Goal: Information Seeking & Learning: Stay updated

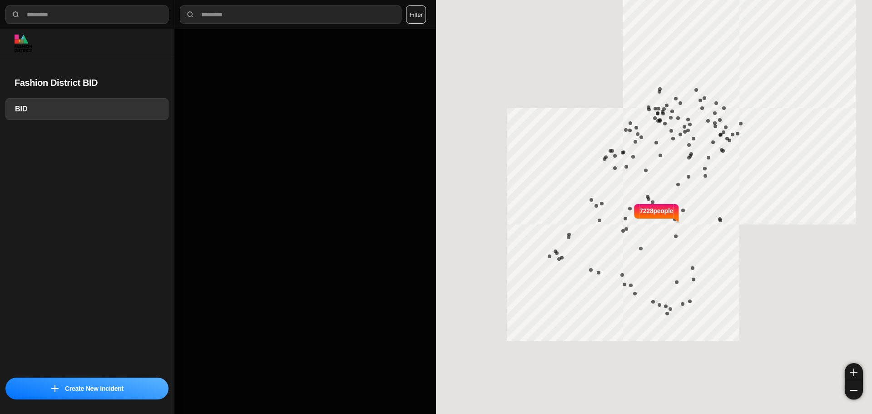
select select "*"
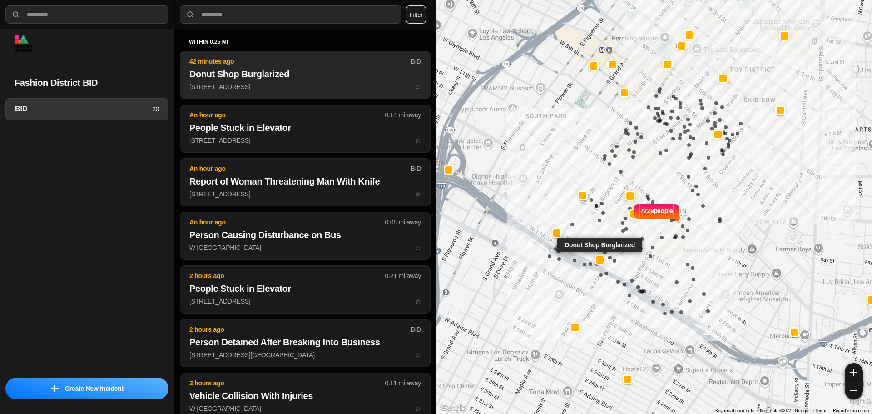
click at [294, 56] on button "42 minutes ago BID Donut Shop Burglarized 1515 Maple Ave ☆" at bounding box center [305, 75] width 251 height 48
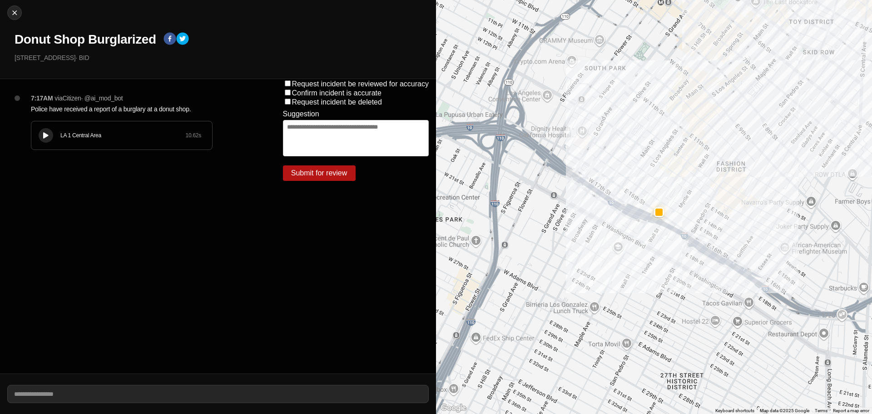
click at [47, 133] on icon at bounding box center [45, 136] width 5 height 6
click at [114, 139] on div "LA 1 Central Area 10.62 s" at bounding box center [121, 135] width 181 height 28
click at [111, 140] on div "LA 1 Central Area 10.62 s" at bounding box center [121, 135] width 181 height 28
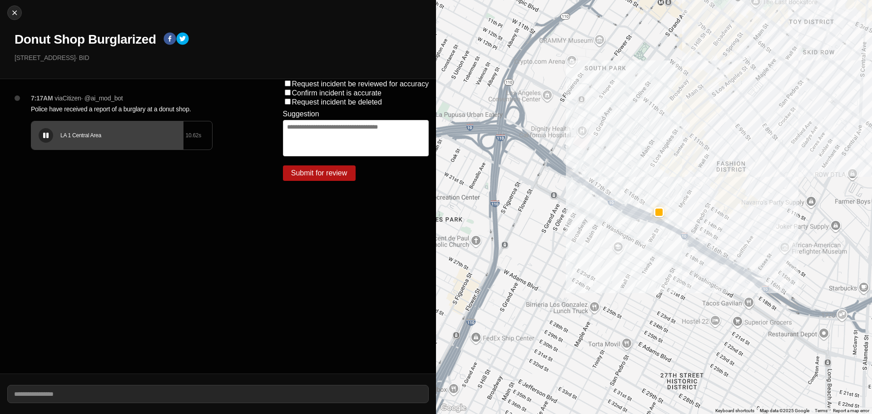
click at [50, 136] on div at bounding box center [45, 135] width 9 height 7
click at [18, 15] on img at bounding box center [14, 12] width 9 height 9
select select "*"
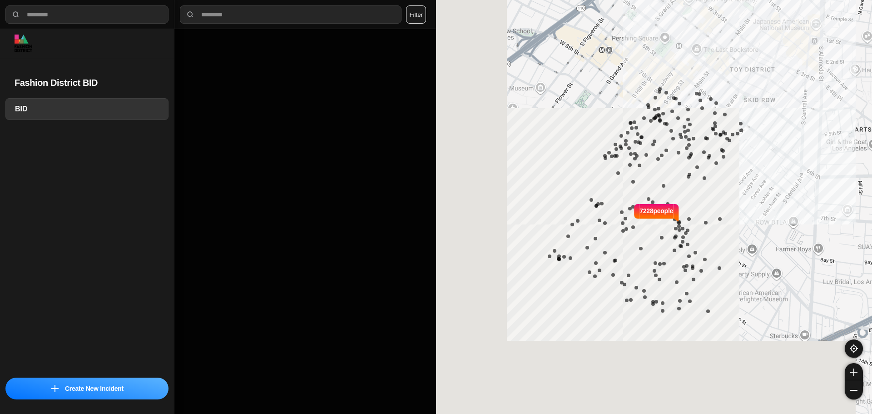
select select "*"
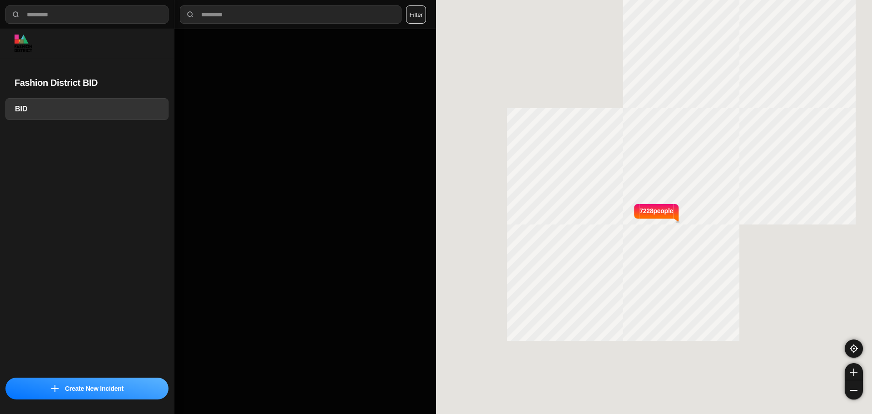
select select "*"
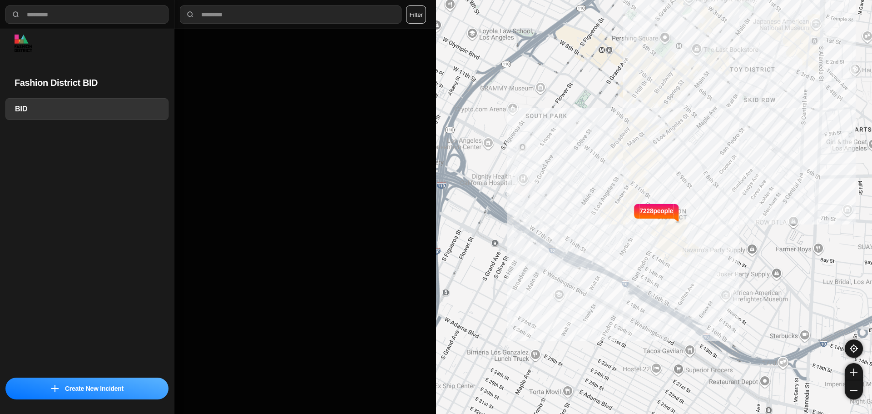
select select "*"
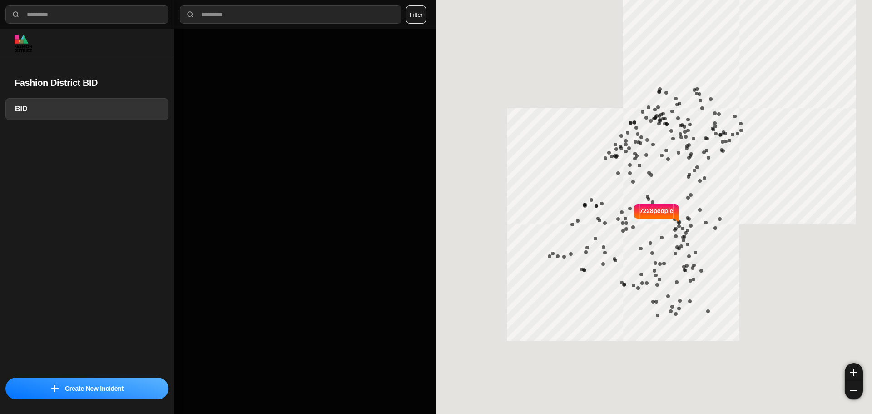
select select "*"
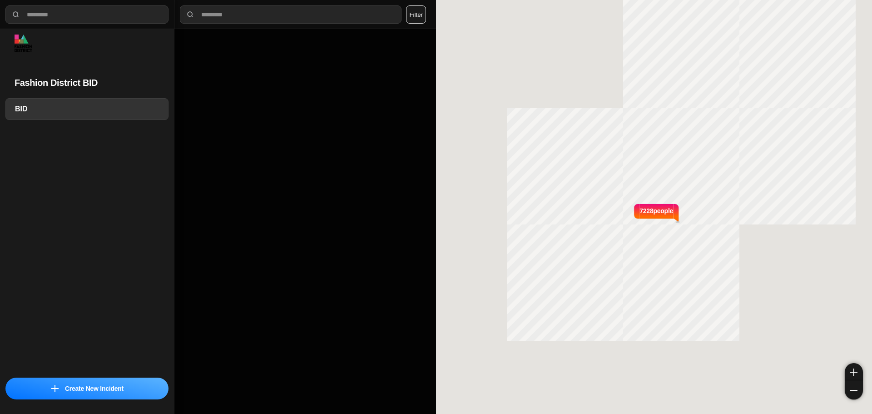
select select "*"
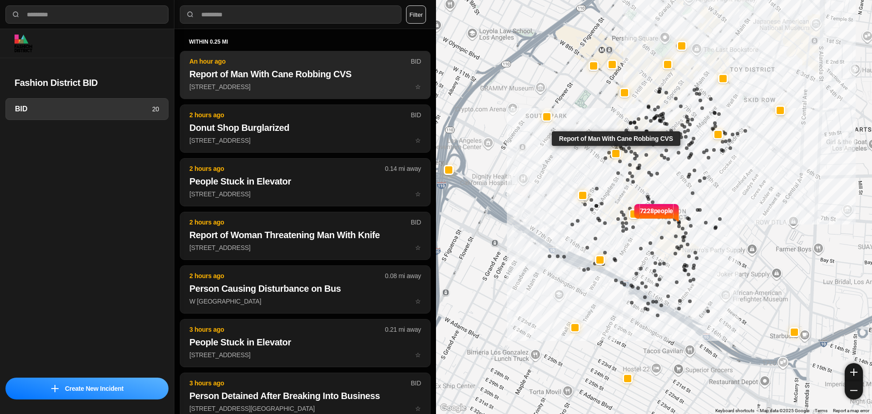
click at [299, 76] on h2 "Report of Man With Cane Robbing CVS" at bounding box center [305, 74] width 232 height 13
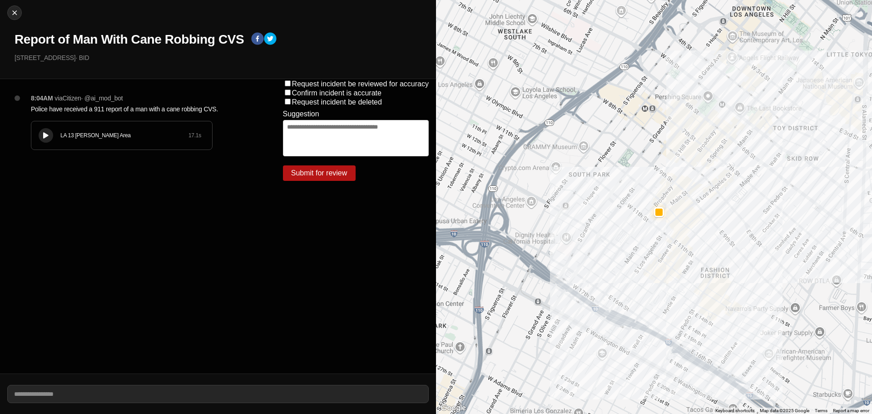
click at [59, 128] on div "LA 13 Newton Area 17.1 s" at bounding box center [121, 135] width 181 height 28
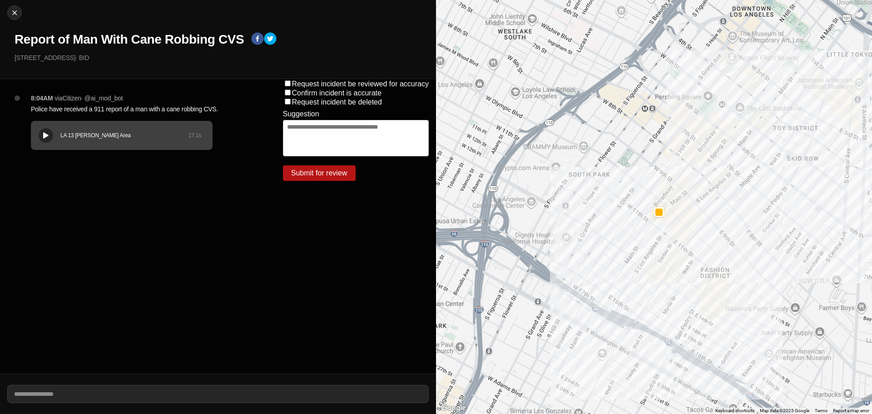
click at [42, 136] on div at bounding box center [45, 135] width 9 height 7
click at [16, 14] on img at bounding box center [14, 12] width 9 height 9
select select "*"
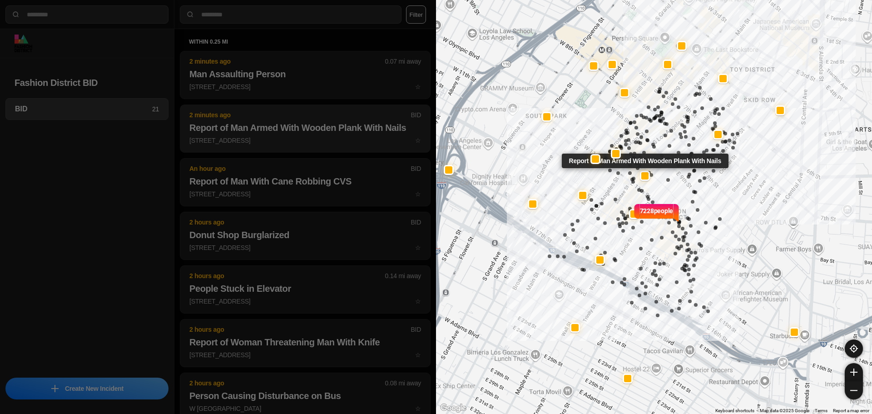
click at [278, 136] on p "1012 South Santee Street ☆" at bounding box center [305, 140] width 232 height 9
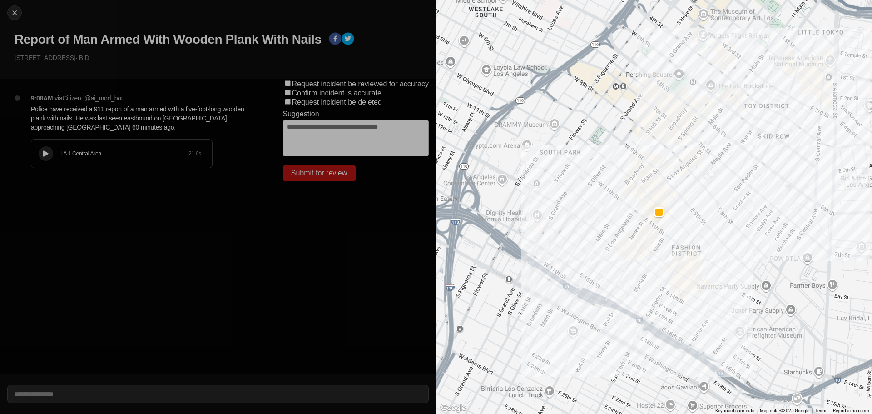
click at [44, 153] on icon at bounding box center [45, 154] width 5 height 6
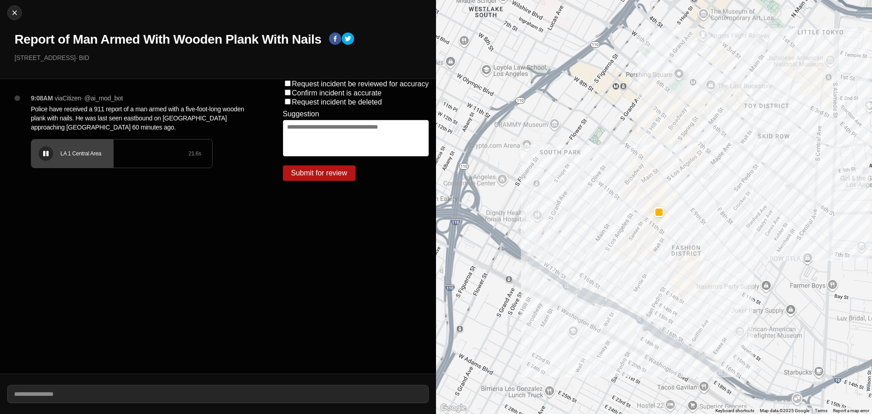
click at [84, 164] on div "LA 1 Central Area 21.6 s" at bounding box center [121, 153] width 181 height 28
click at [43, 149] on button at bounding box center [46, 153] width 15 height 15
click at [49, 153] on div at bounding box center [45, 153] width 9 height 7
click at [52, 154] on button at bounding box center [46, 153] width 15 height 15
click at [74, 155] on div "LA 1 Central Area" at bounding box center [124, 153] width 128 height 7
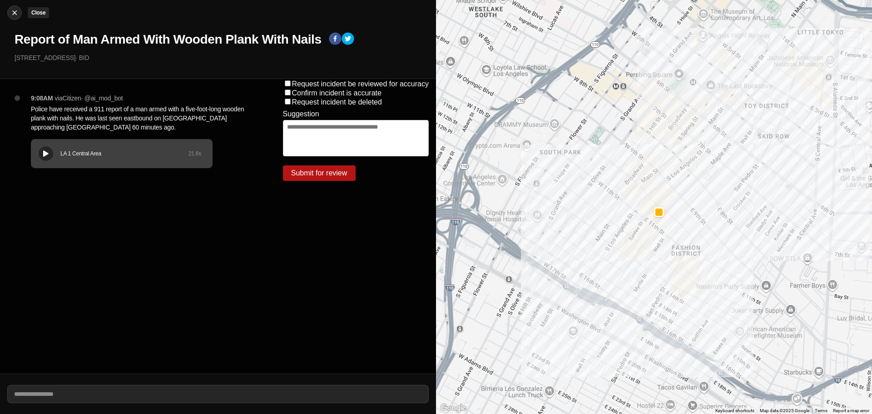
click at [15, 14] on img at bounding box center [14, 12] width 9 height 9
select select "*"
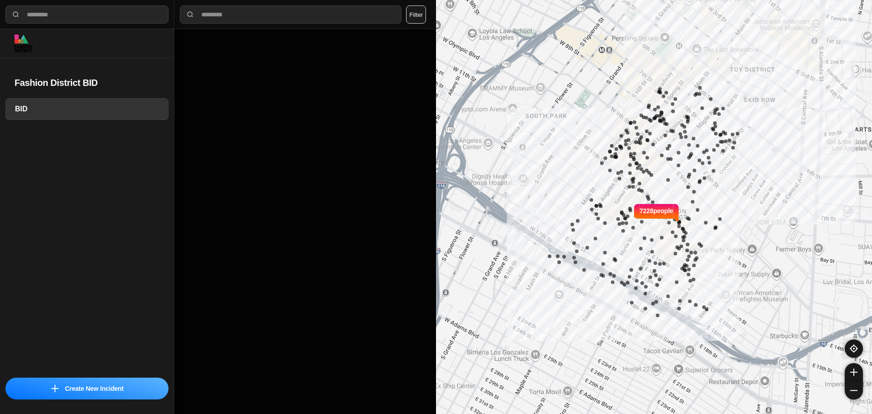
select select "*"
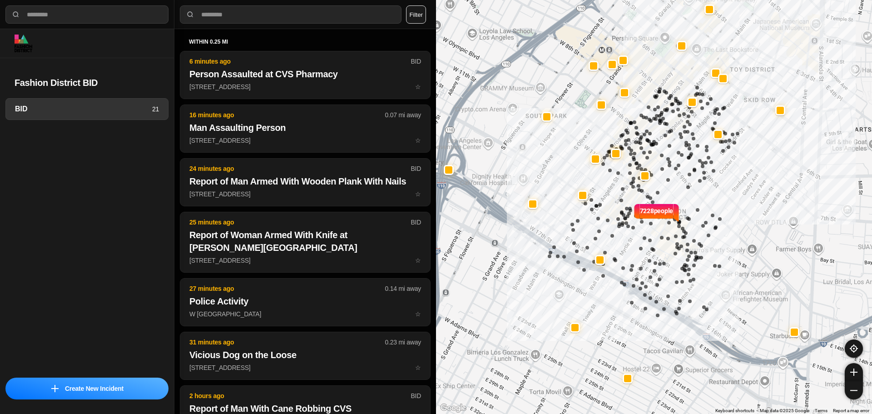
select select "*"
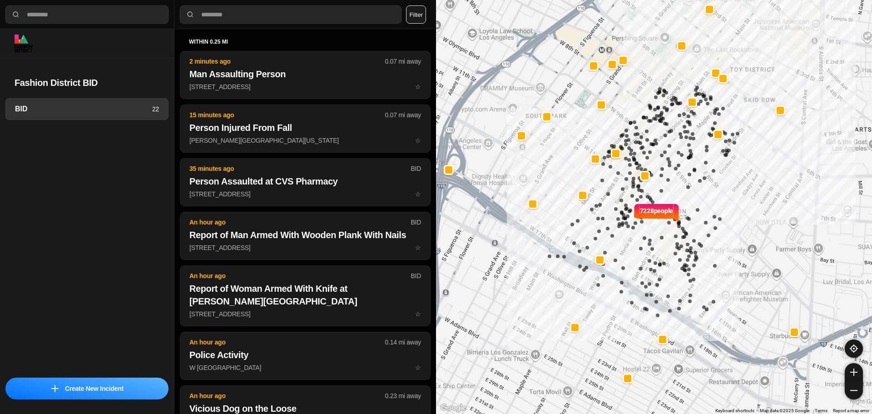
select select "*"
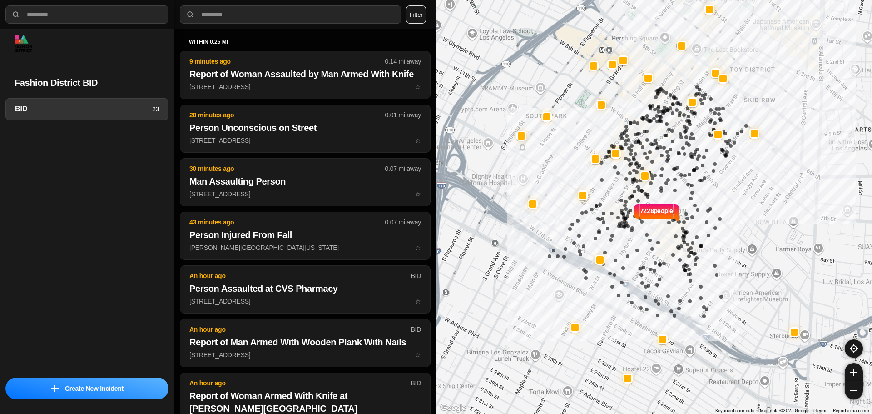
select select "*"
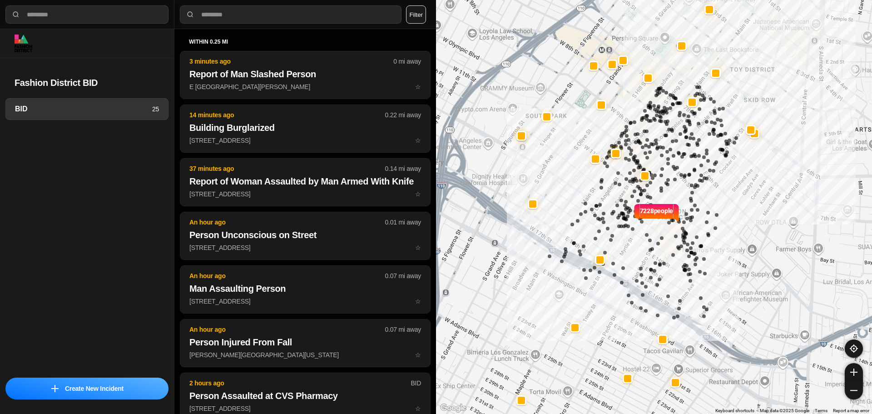
select select "*"
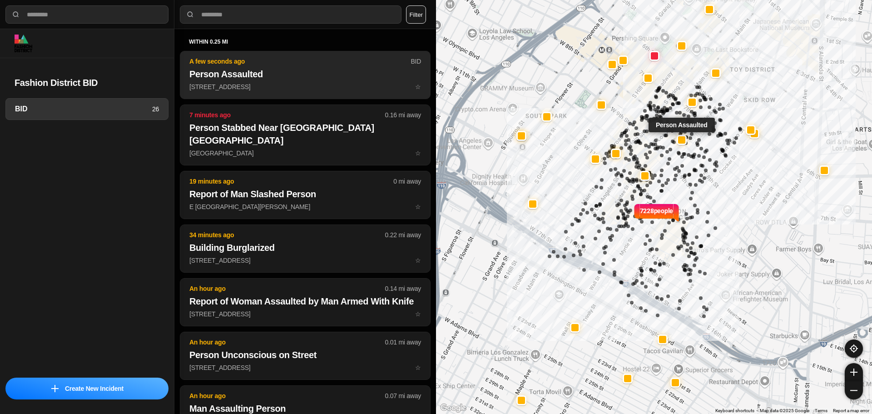
click at [298, 67] on button "A few seconds ago BID Person Assaulted 217 East 8Th Street ☆" at bounding box center [305, 75] width 251 height 48
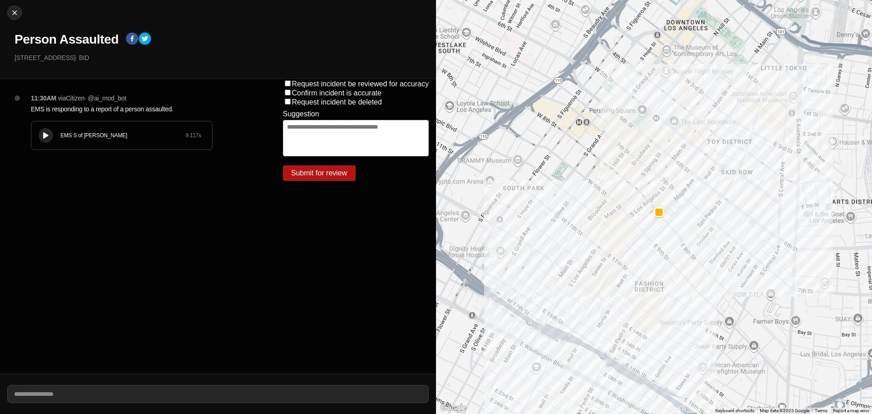
click at [51, 133] on button at bounding box center [46, 135] width 15 height 15
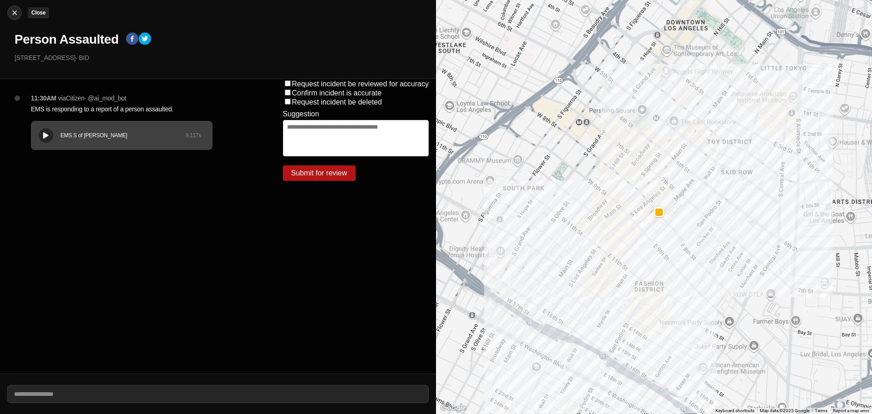
click at [16, 16] on img at bounding box center [14, 12] width 9 height 9
select select "*"
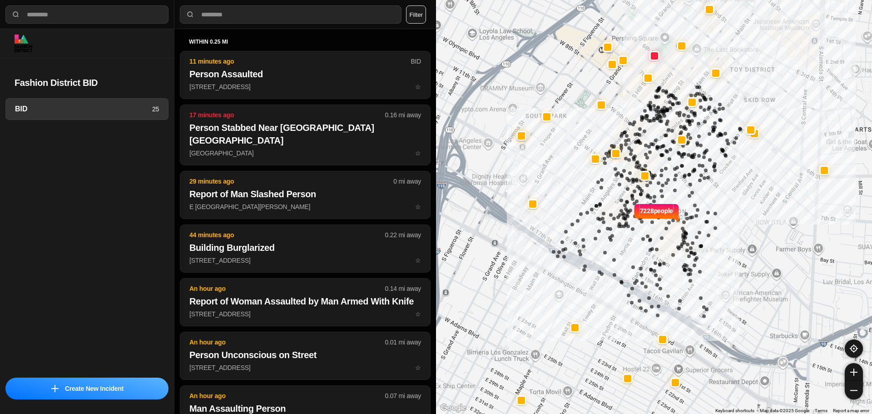
select select "*"
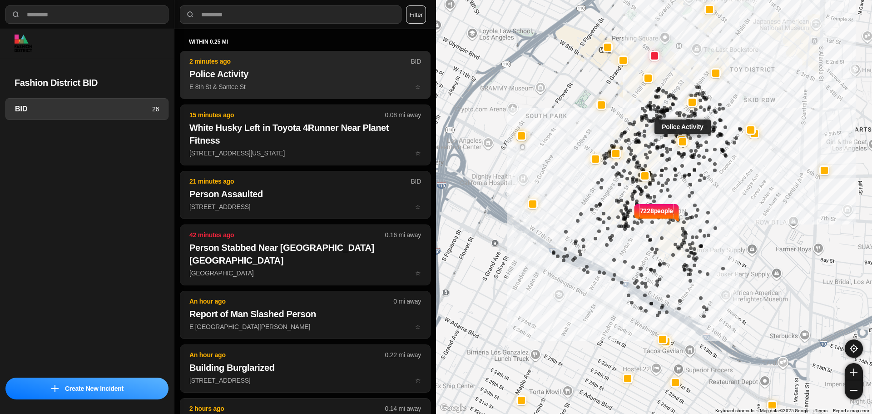
click at [310, 90] on p "E 8th St & Santee St ☆" at bounding box center [305, 86] width 232 height 9
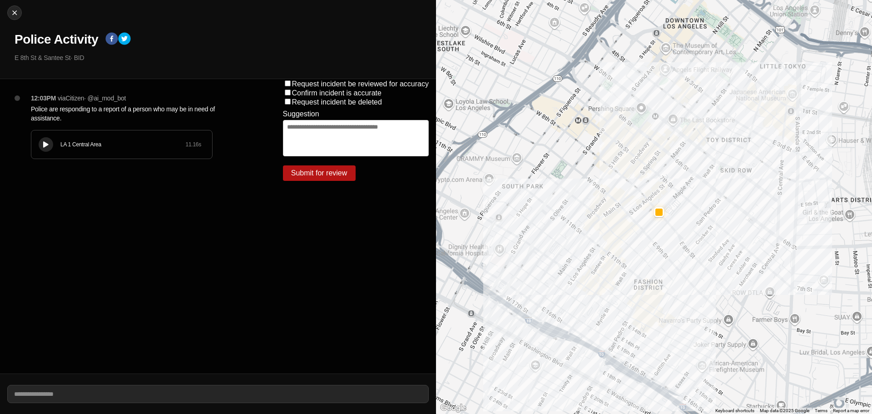
click at [33, 136] on div "LA 1 Central Area 11.16 s" at bounding box center [121, 144] width 181 height 28
click at [9, 15] on div at bounding box center [15, 12] width 14 height 9
select select "*"
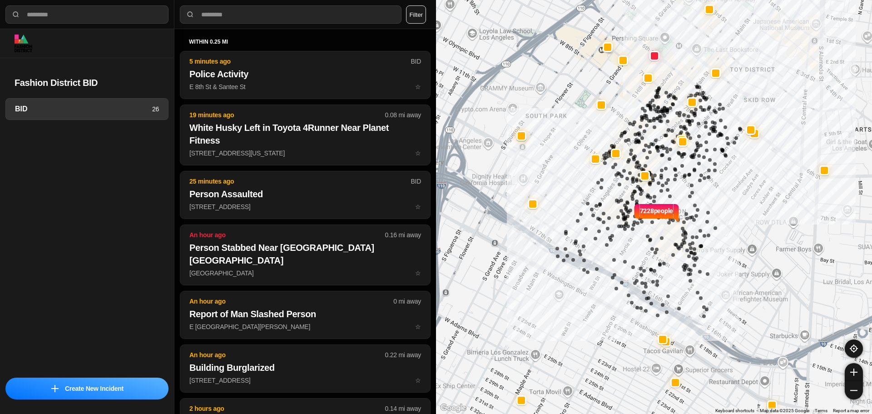
select select "*"
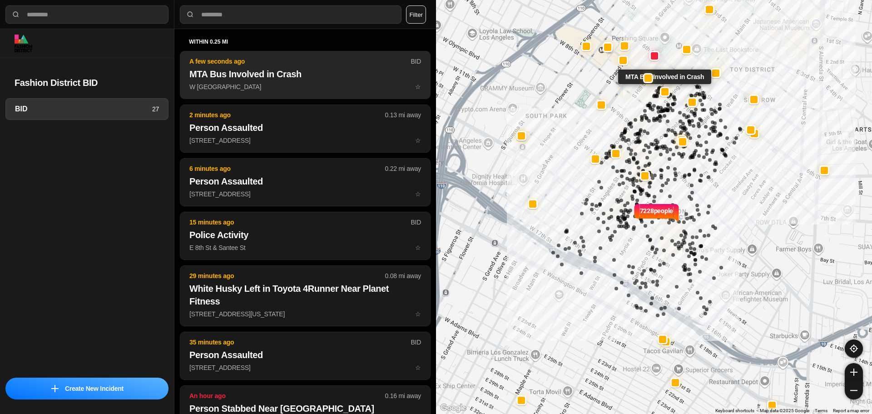
click at [285, 62] on p "A few seconds ago" at bounding box center [299, 61] width 221 height 9
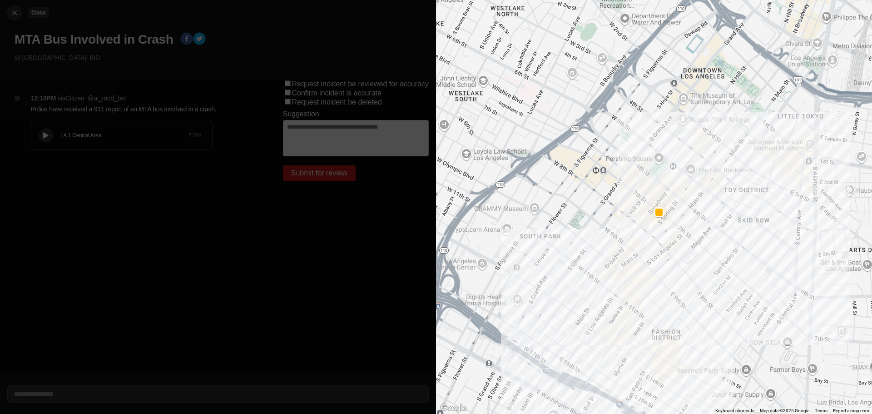
click at [10, 9] on div at bounding box center [15, 12] width 14 height 9
select select "*"
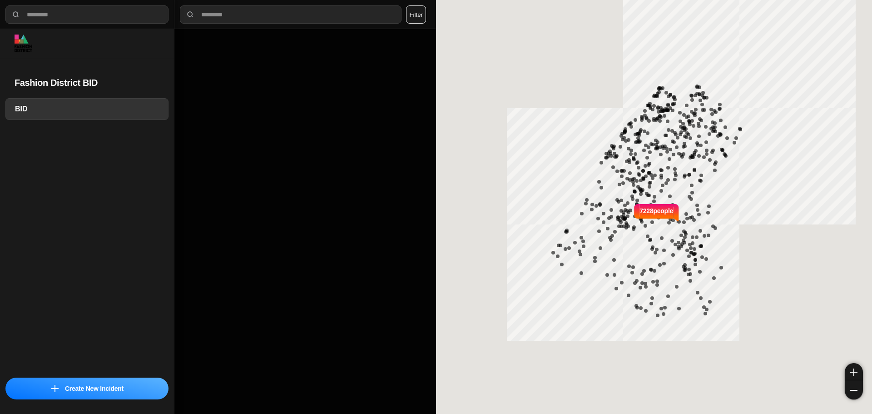
select select "*"
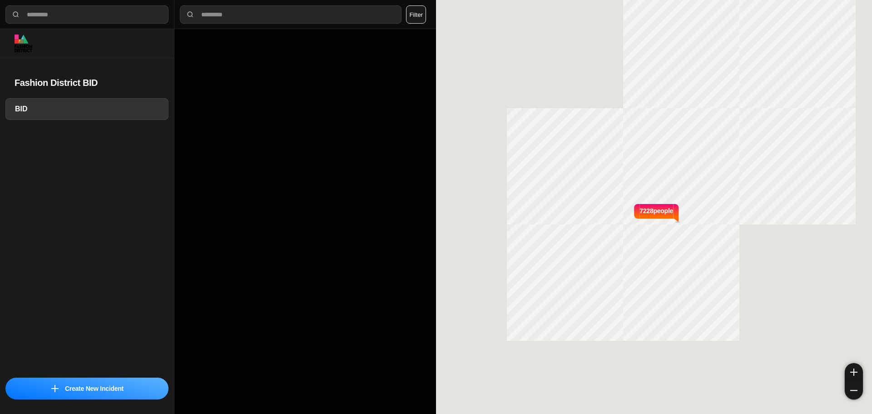
select select "*"
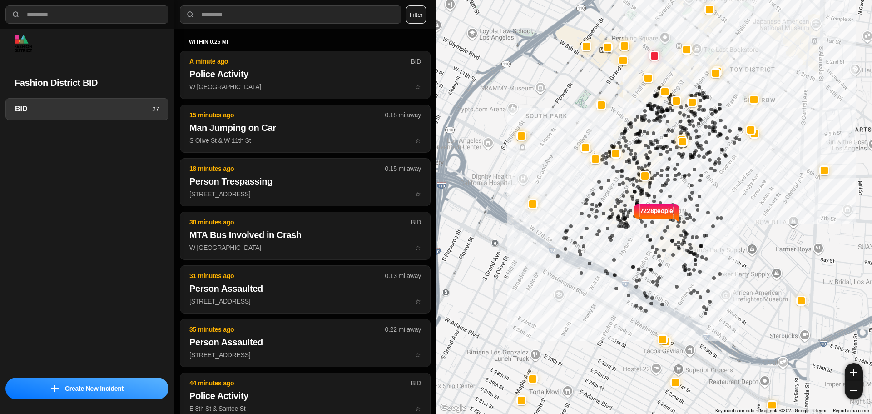
select select "*"
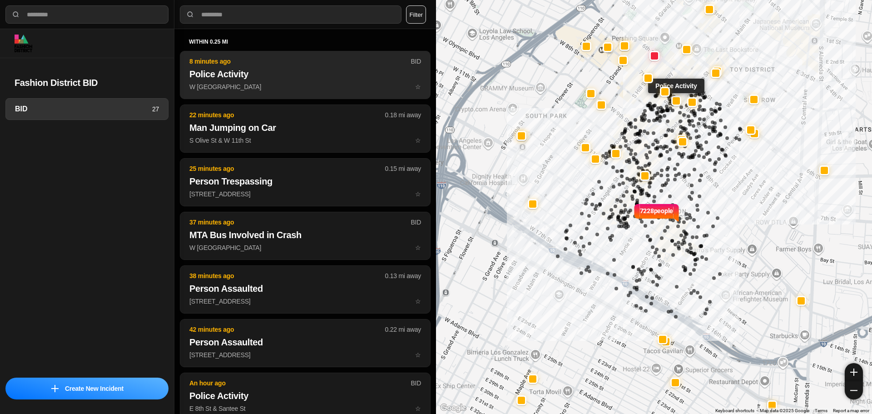
click at [292, 86] on p "W 7th St & S Spring St ☆" at bounding box center [305, 86] width 232 height 9
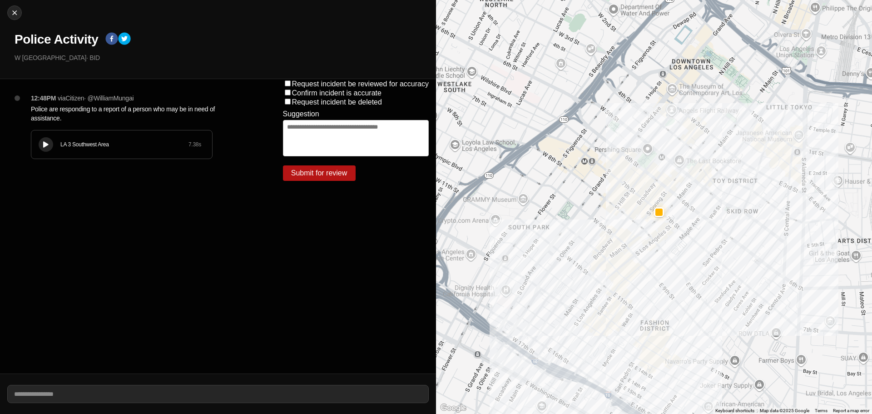
click at [47, 146] on icon at bounding box center [45, 145] width 5 height 6
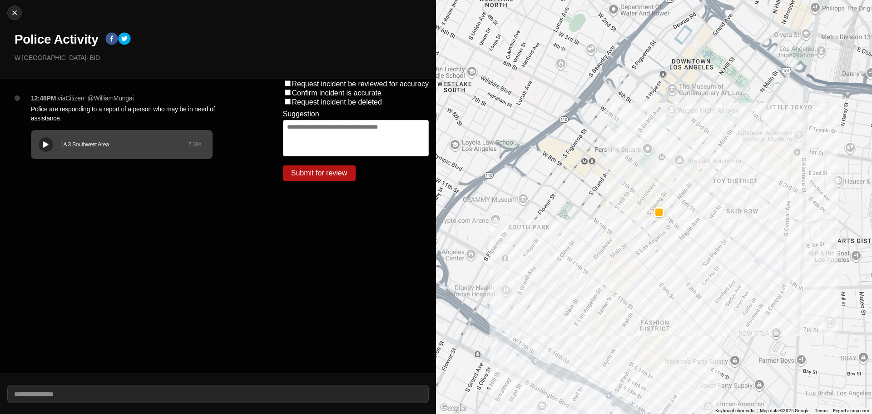
click at [48, 142] on icon at bounding box center [45, 145] width 5 height 6
click at [10, 11] on img at bounding box center [14, 12] width 9 height 9
select select "*"
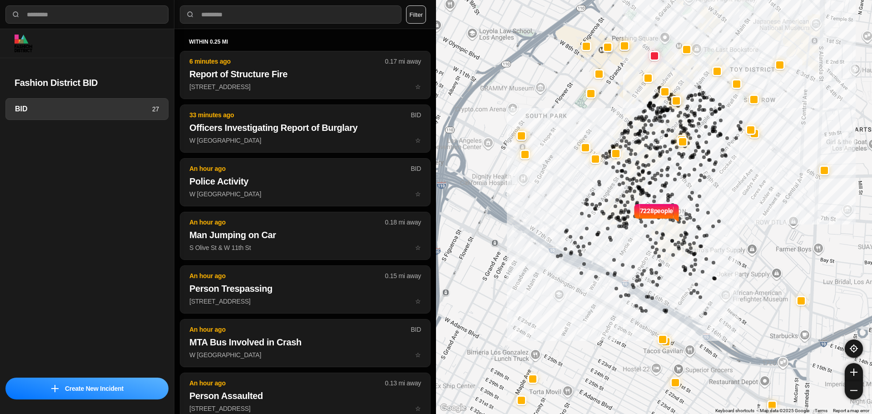
select select "*"
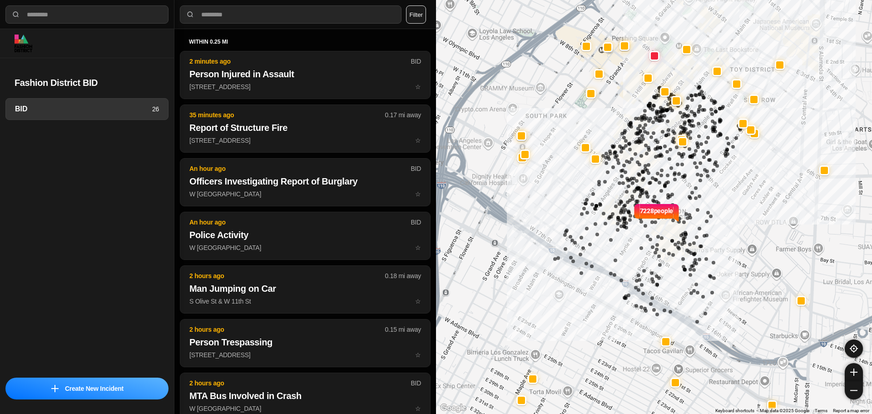
select select "*"
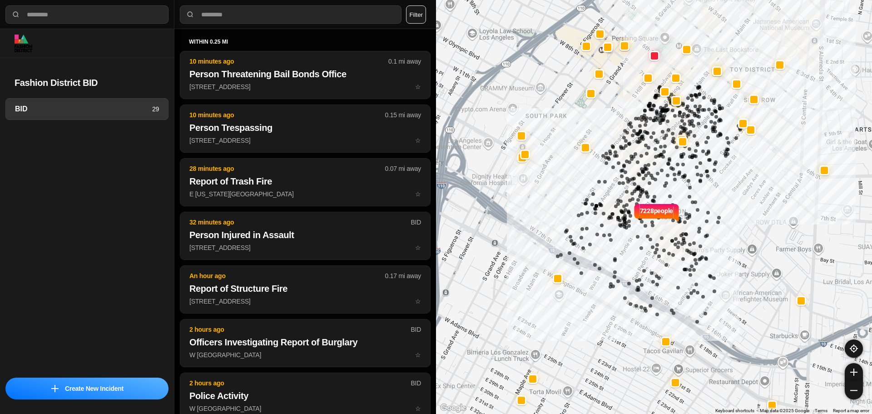
select select "*"
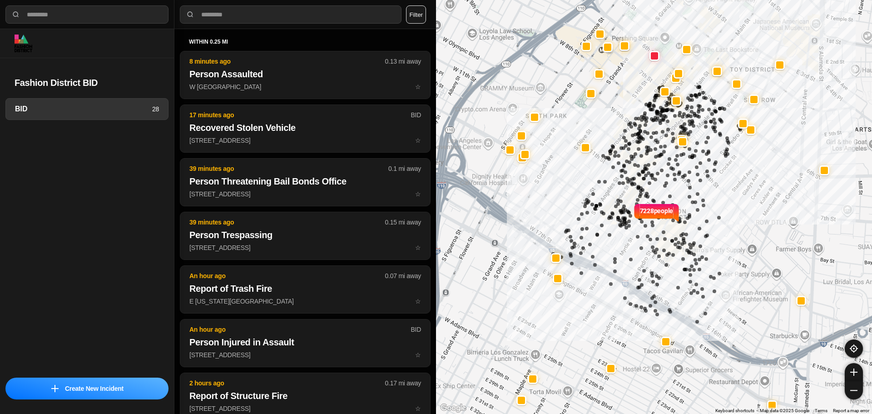
select select "*"
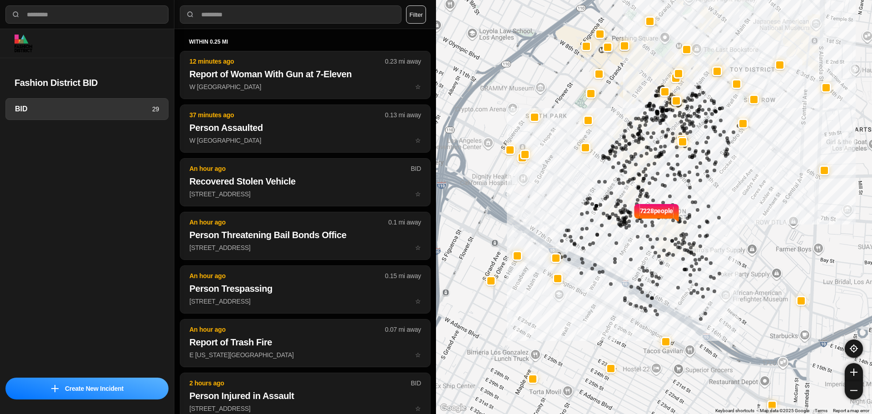
select select "*"
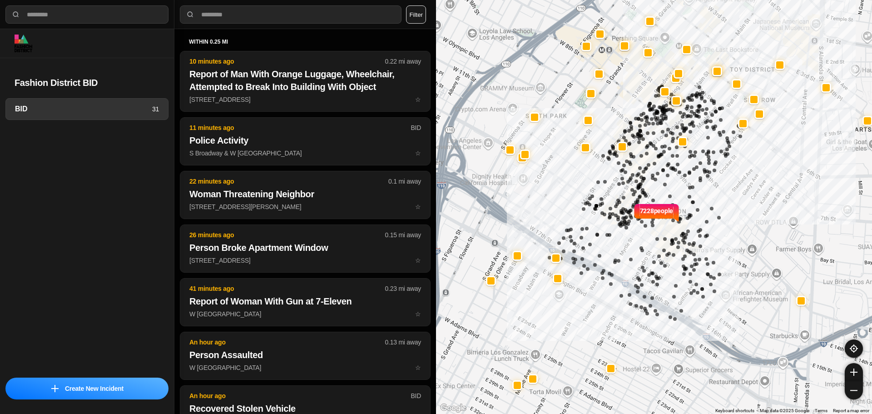
select select "*"
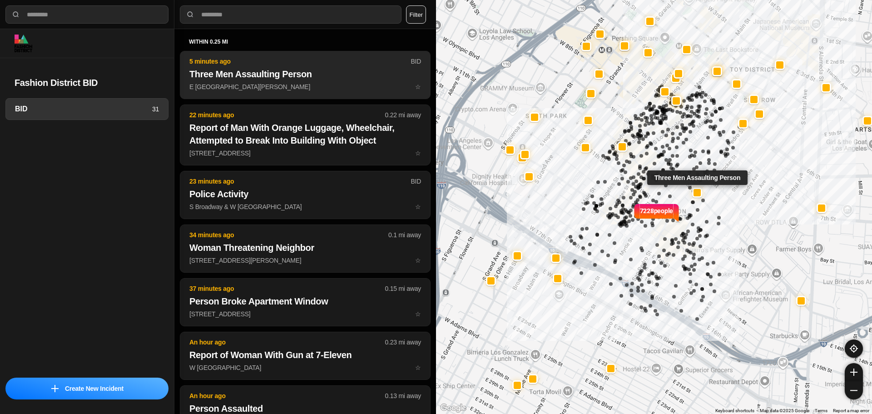
click at [286, 60] on p "5 minutes ago" at bounding box center [299, 61] width 221 height 9
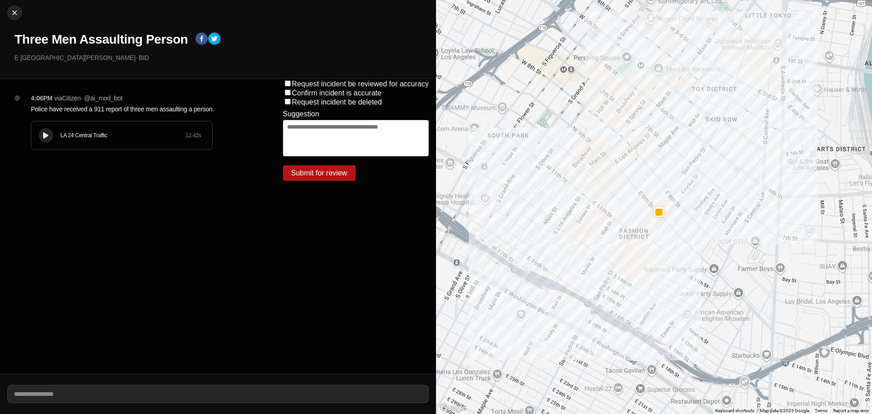
click at [45, 133] on icon at bounding box center [45, 136] width 5 height 6
click at [44, 133] on icon at bounding box center [45, 136] width 5 height 6
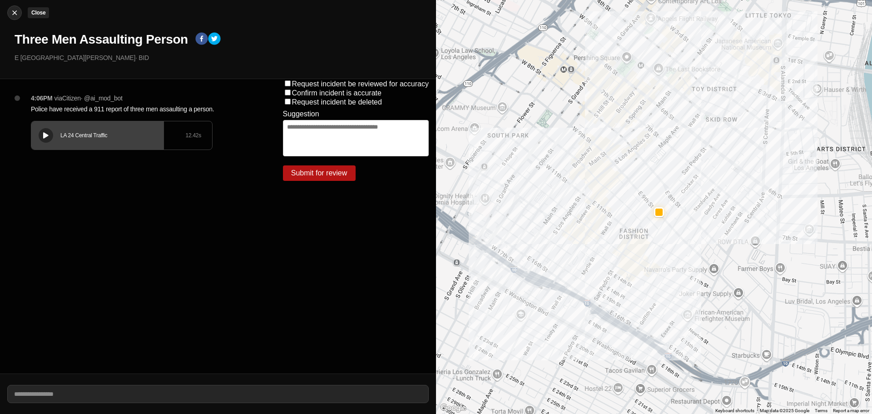
click at [14, 12] on img at bounding box center [14, 12] width 9 height 9
select select "*"
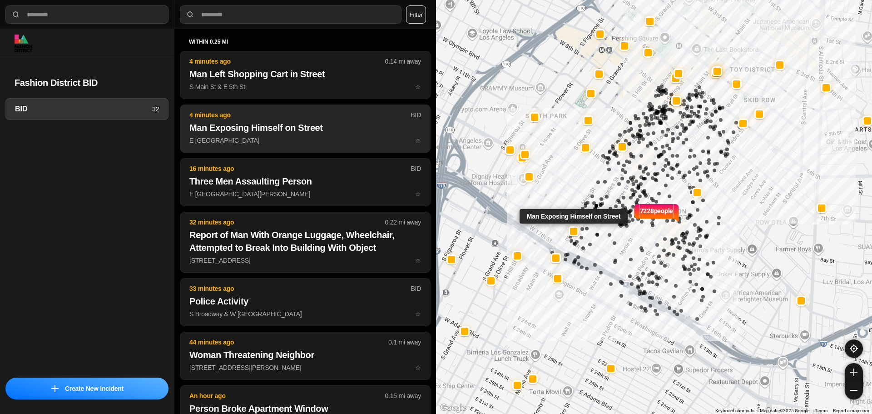
click at [291, 131] on h2 "Man Exposing Himself on Street" at bounding box center [305, 127] width 232 height 13
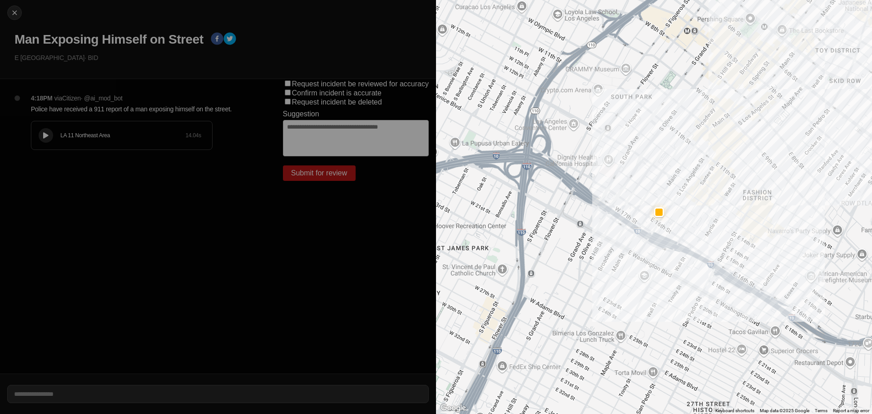
click at [43, 143] on div "LA 11 Northeast Area 14.04 s" at bounding box center [121, 135] width 181 height 28
